Goal: Navigation & Orientation: Go to known website

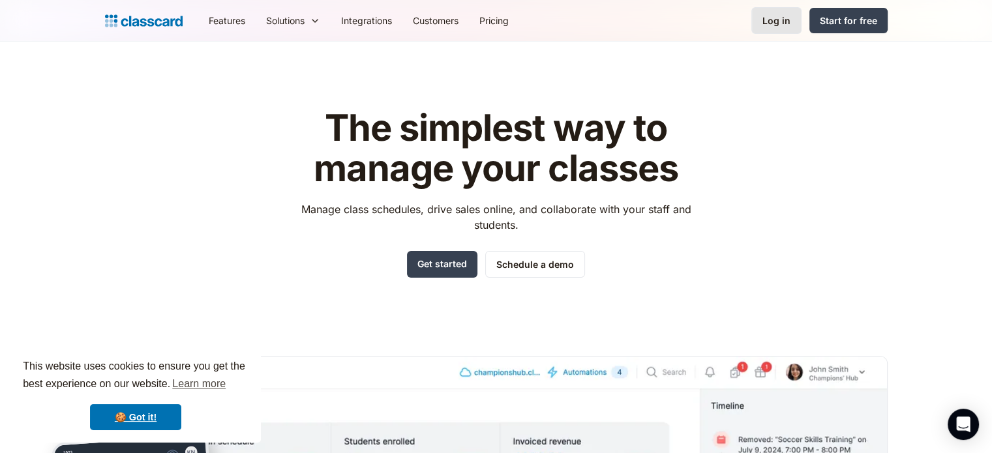
click at [766, 15] on div "Log in" at bounding box center [776, 21] width 28 height 14
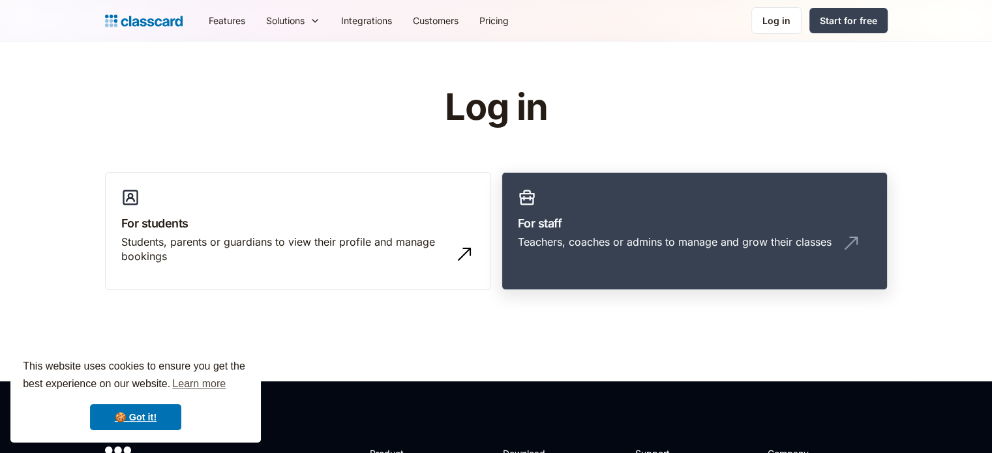
click at [571, 218] on h3 "For staff" at bounding box center [694, 224] width 353 height 18
